Goal: Use online tool/utility: Utilize a website feature to perform a specific function

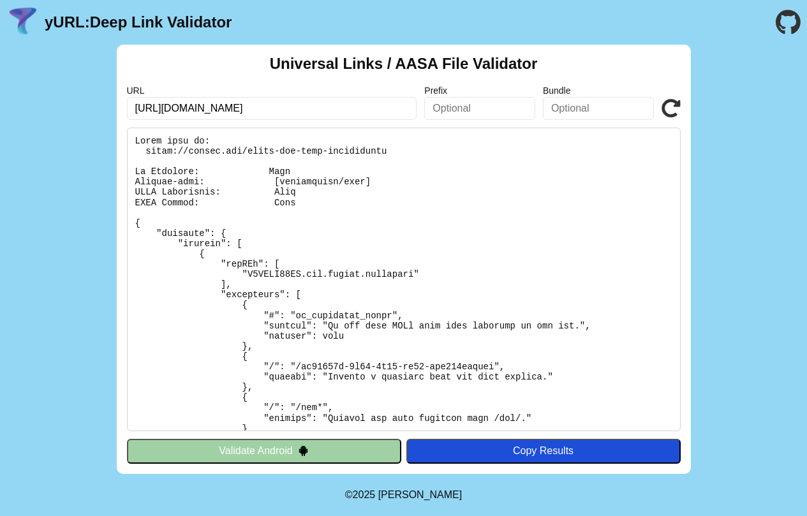
click at [278, 112] on input "[URL][DOMAIN_NAME]" at bounding box center [272, 108] width 290 height 23
click button "Validate" at bounding box center [0, 0] width 0 height 0
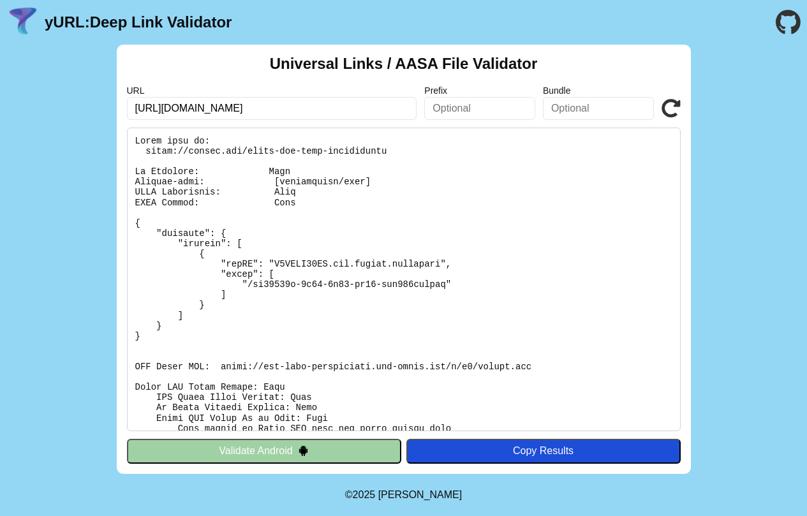
click at [270, 110] on input "[URL][DOMAIN_NAME]" at bounding box center [272, 108] width 290 height 23
click button "Validate" at bounding box center [0, 0] width 0 height 0
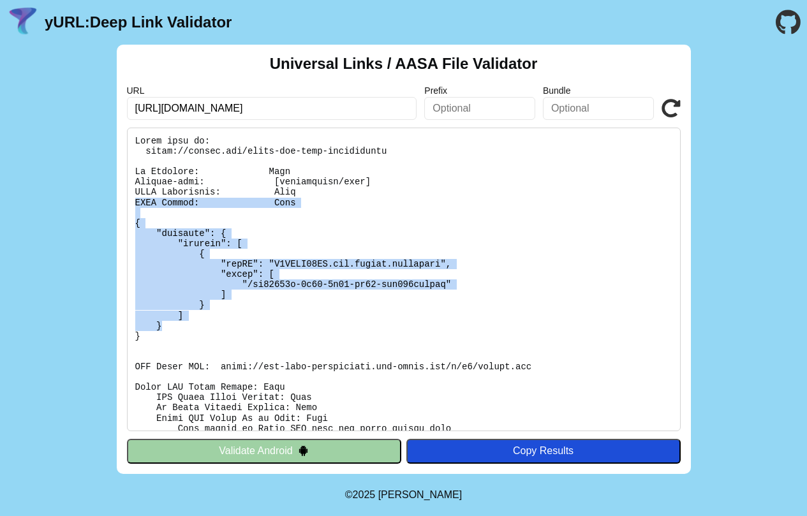
drag, startPoint x: 248, startPoint y: 327, endPoint x: 136, endPoint y: 207, distance: 164.4
click at [136, 207] on pre at bounding box center [404, 280] width 554 height 304
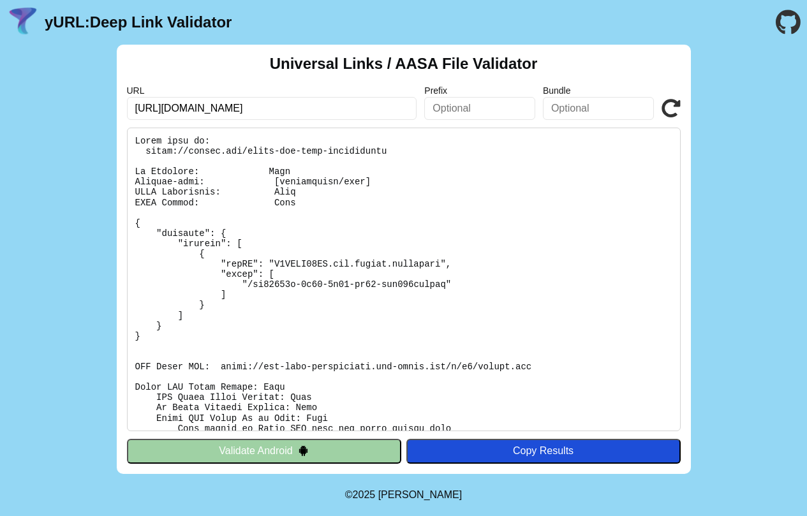
click at [278, 278] on pre at bounding box center [404, 280] width 554 height 304
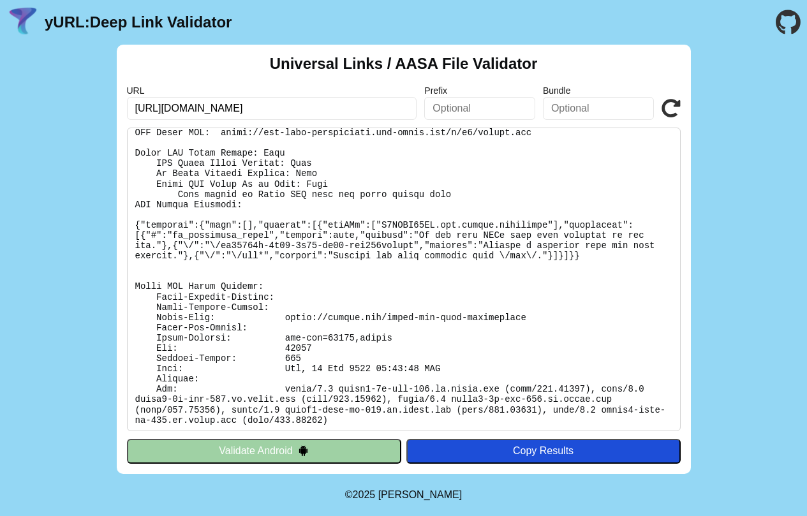
scroll to position [237, 0]
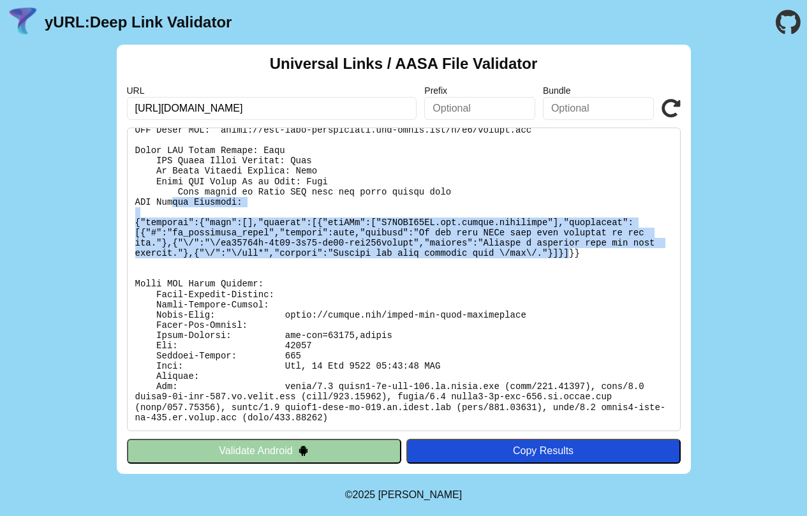
drag, startPoint x: 513, startPoint y: 246, endPoint x: 170, endPoint y: 199, distance: 345.4
click at [170, 199] on pre at bounding box center [404, 280] width 554 height 304
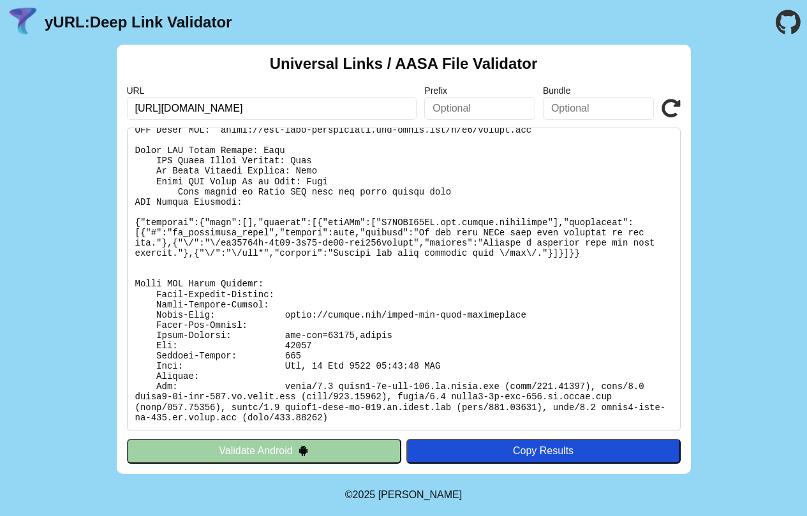
click at [169, 199] on pre at bounding box center [404, 280] width 554 height 304
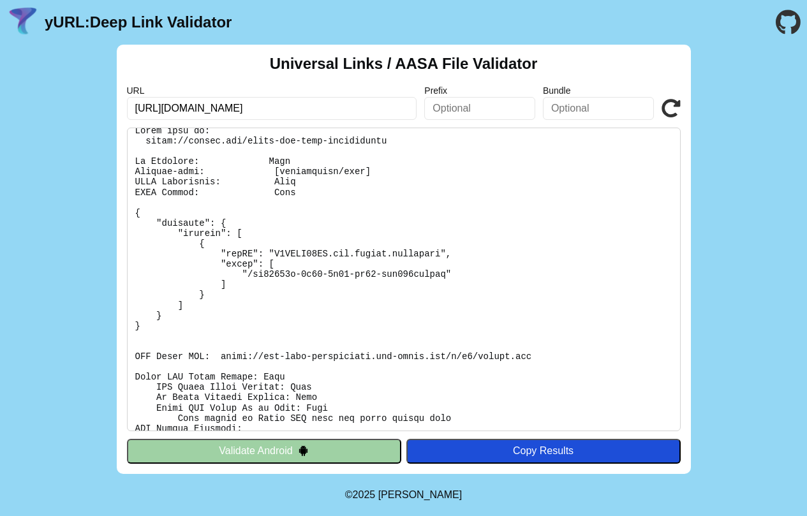
scroll to position [0, 0]
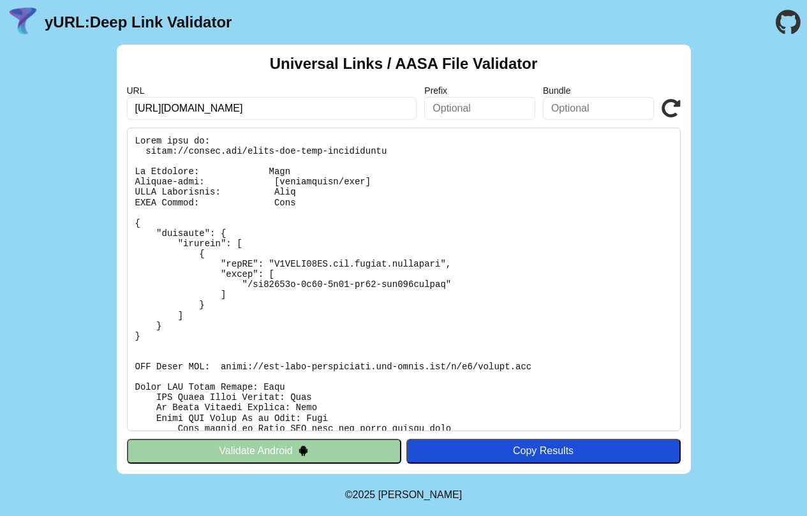
click at [234, 382] on pre at bounding box center [404, 280] width 554 height 304
drag, startPoint x: 167, startPoint y: 153, endPoint x: 425, endPoint y: 149, distance: 257.9
click at [425, 149] on pre at bounding box center [404, 280] width 554 height 304
copy pre "https://suyool.com/apple-app-site-association"
drag, startPoint x: 320, startPoint y: 241, endPoint x: 437, endPoint y: 153, distance: 146.8
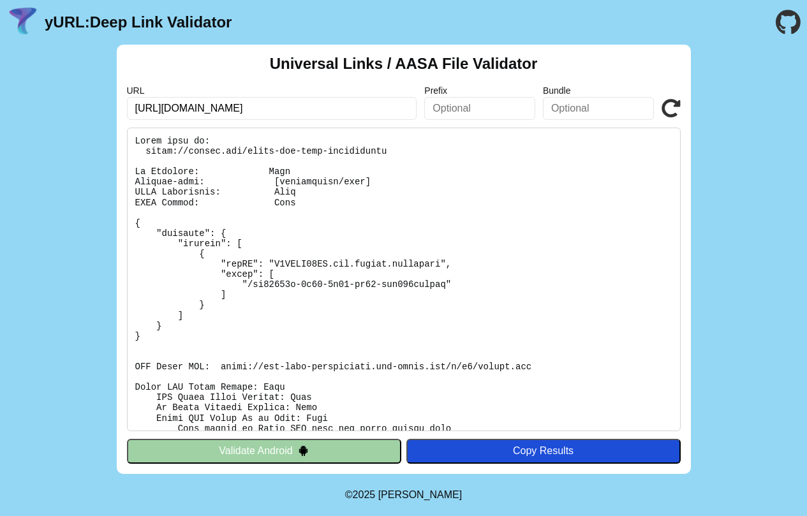
click at [321, 238] on pre at bounding box center [404, 280] width 554 height 304
